Goal: Communication & Community: Answer question/provide support

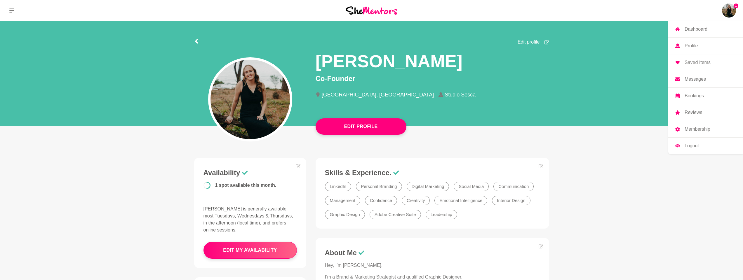
click at [729, 12] on img at bounding box center [729, 11] width 14 height 14
click at [696, 79] on p "Messages" at bounding box center [695, 79] width 21 height 5
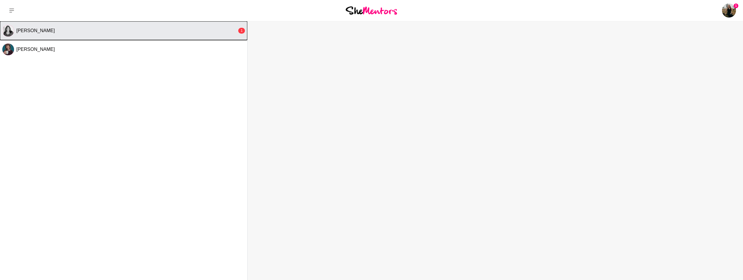
click at [66, 30] on div "[PERSON_NAME]" at bounding box center [126, 31] width 221 height 6
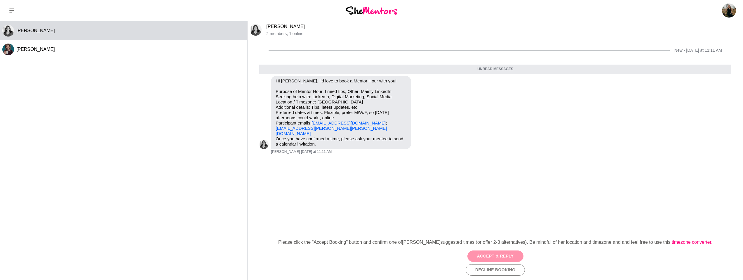
click at [499, 254] on button "Accept & Reply" at bounding box center [496, 255] width 56 height 11
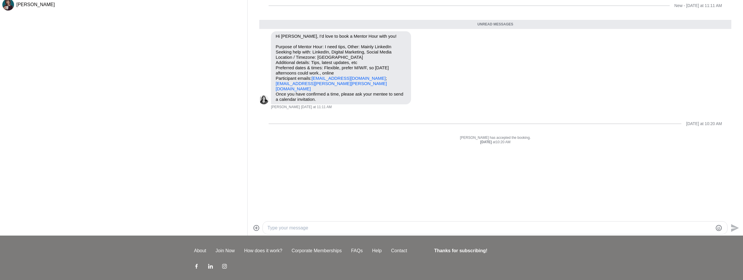
scroll to position [44, 0]
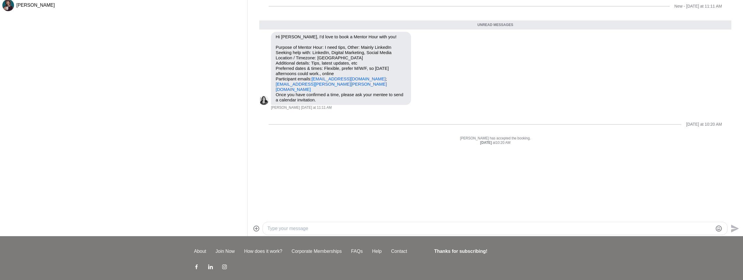
click at [364, 227] on textarea "Type your message" at bounding box center [490, 228] width 445 height 7
click at [361, 227] on textarea "Hey [PERSON_NAME]! Thanks for reaching out! Why dont we aim for [DATE]" at bounding box center [490, 228] width 445 height 7
click at [410, 228] on textarea "Hey [PERSON_NAME]! Thanks for reaching out! Why don't we aim for [DATE]" at bounding box center [490, 228] width 445 height 7
click at [417, 227] on textarea "Hey [PERSON_NAME]! Thanks for reaching out! Why don't we aim for [DATE]" at bounding box center [490, 228] width 445 height 7
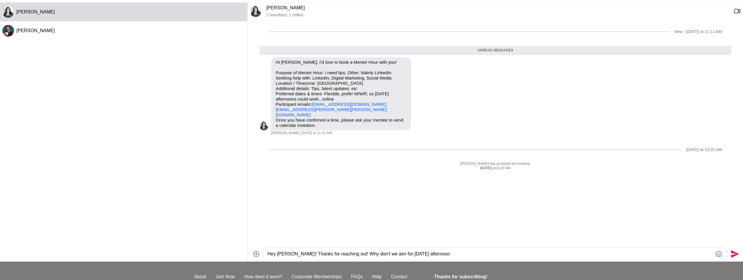
scroll to position [19, 0]
click at [450, 256] on textarea "Hey [PERSON_NAME]! Thanks for reaching out! Why don't we aim for [DATE] afterno…" at bounding box center [490, 253] width 445 height 7
type textarea "Hey [PERSON_NAME]! Thanks for reaching out! Why don't we aim for [DATE] afterno…"
click at [737, 252] on icon "Send" at bounding box center [735, 253] width 8 height 8
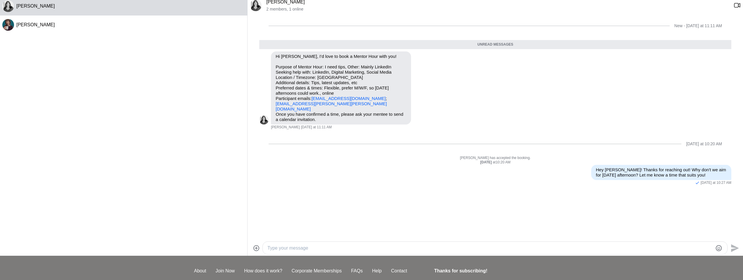
scroll to position [25, 0]
